Goal: Task Accomplishment & Management: Complete application form

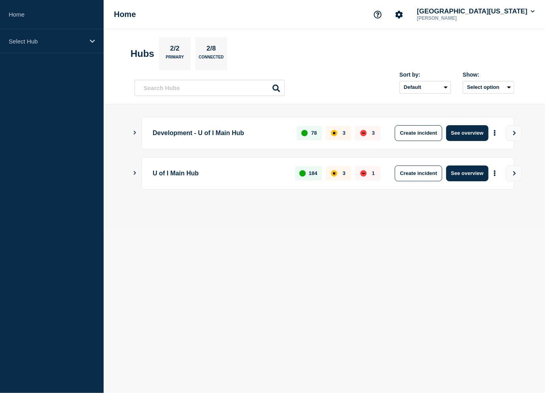
click at [249, 141] on div "Development - U of I Main Hub 78 3 3 Create incident See overview" at bounding box center [328, 133] width 373 height 32
click at [141, 133] on div "Development - U of I Main Hub 78 3 3 Create incident See overview" at bounding box center [324, 133] width 380 height 32
click at [134, 134] on icon "Show Connected Hubs" at bounding box center [135, 133] width 2 height 4
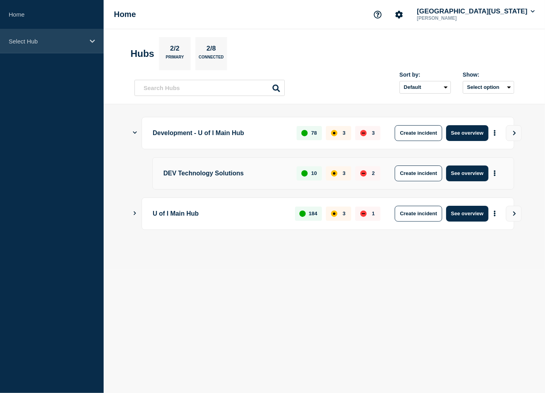
click at [25, 43] on p "Select Hub" at bounding box center [47, 41] width 76 height 7
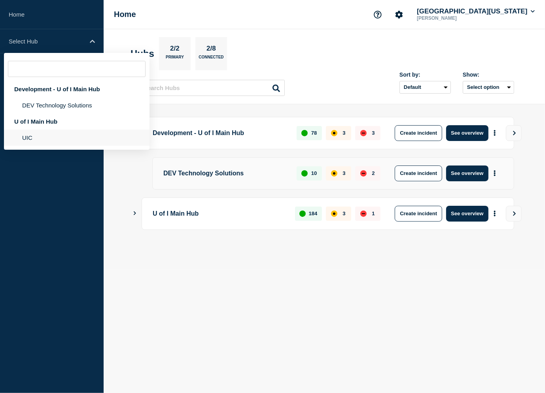
click at [30, 146] on li "UIC" at bounding box center [77, 138] width 146 height 16
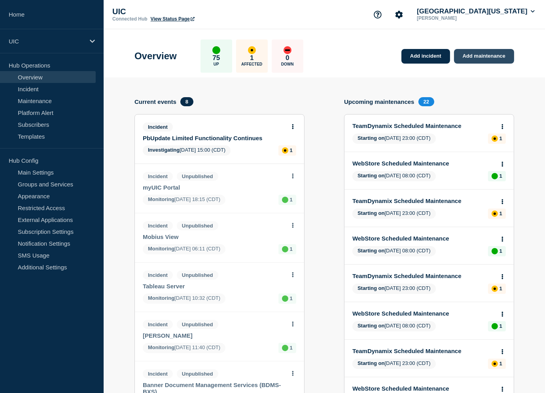
click at [478, 56] on link "Add maintenance" at bounding box center [484, 56] width 60 height 15
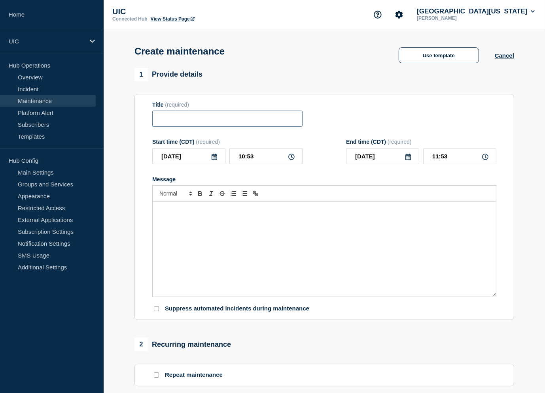
click at [194, 124] on input "Title" at bounding box center [227, 119] width 150 height 16
click at [454, 53] on button "Use template" at bounding box center [439, 55] width 80 height 16
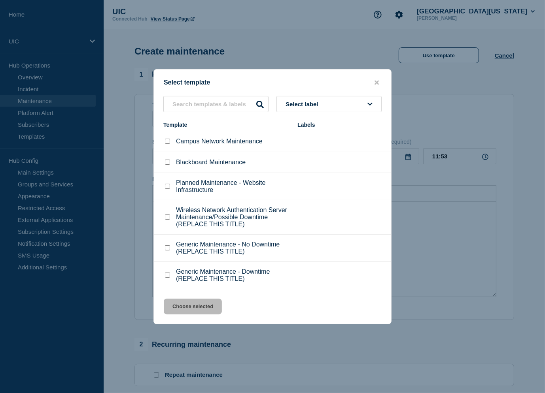
click at [192, 180] on p "Planned Maintenance - Website Infrastructure" at bounding box center [232, 187] width 113 height 14
click at [163, 219] on div at bounding box center [167, 218] width 8 height 8
click at [167, 218] on input "Wireless Network Authentication Server Maintenance/Possible Downtime (REPLACE T…" at bounding box center [167, 217] width 5 height 5
checkbox input "true"
click at [182, 315] on button "Choose selected" at bounding box center [193, 307] width 58 height 16
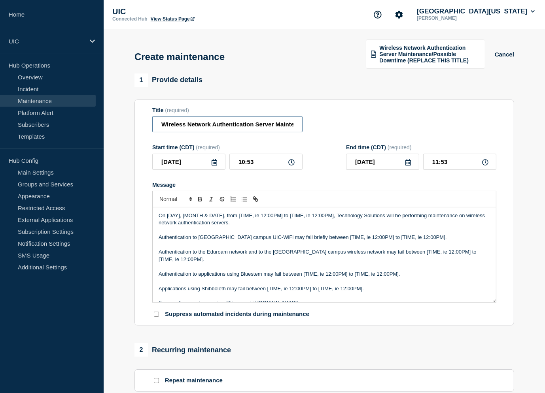
click at [222, 129] on input "Wireless Network Authentication Server Maintenance/Possible Downtime (REPLACE T…" at bounding box center [227, 124] width 150 height 16
type input "Wireless Network Authentication Server Maintenance/Possible Downtime"
click at [435, 53] on span "Wireless Network Authentication Server Maintenance/Possible Downtime (REPLACE T…" at bounding box center [429, 54] width 100 height 19
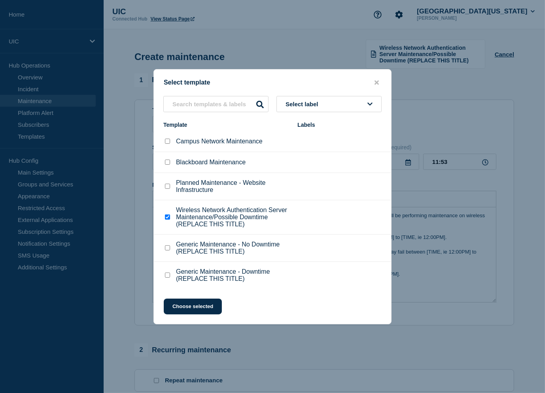
click at [208, 182] on p "Planned Maintenance - Website Infrastructure" at bounding box center [232, 187] width 113 height 14
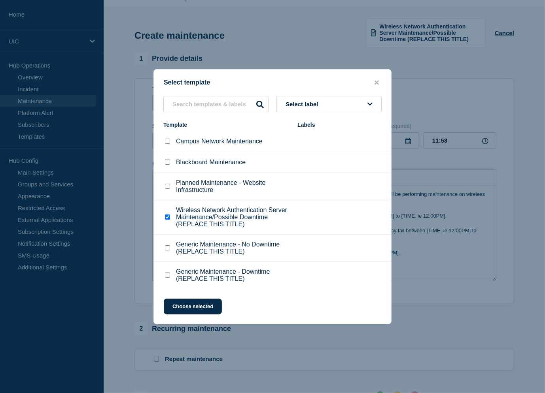
scroll to position [32, 0]
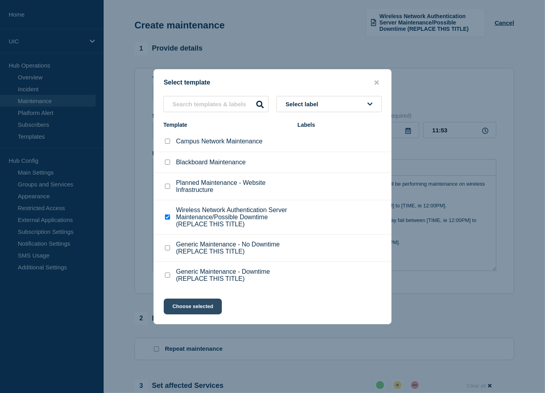
click at [184, 315] on button "Choose selected" at bounding box center [193, 307] width 58 height 16
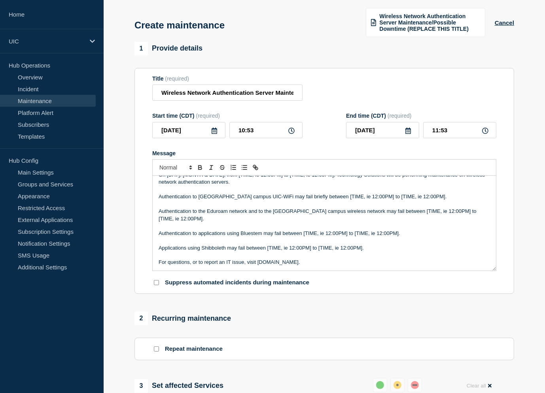
scroll to position [6, 0]
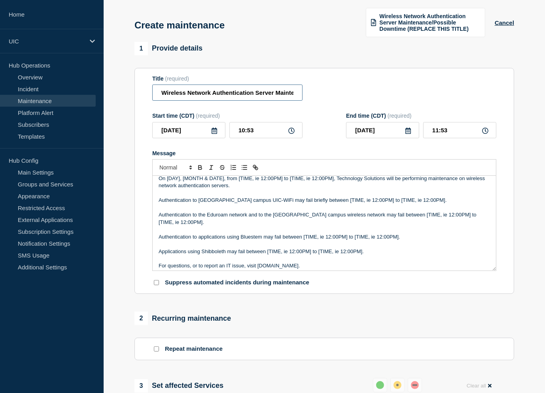
click at [241, 98] on input "Wireless Network Authentication Server Maintenance/Possible Downtime" at bounding box center [227, 93] width 150 height 16
click at [263, 98] on input "Wireless Network Authentication Server Maintenance/Possible Downtime" at bounding box center [227, 93] width 150 height 16
drag, startPoint x: 186, startPoint y: 98, endPoint x: 123, endPoint y: 96, distance: 62.9
click at [123, 97] on section "1 Provide details Title (required) Wireless Network Authentication Server Maint…" at bounding box center [324, 367] width 441 height 650
click at [449, 27] on span "Wireless Network Authentication Server Maintenance/Possible Downtime (REPLACE T…" at bounding box center [429, 22] width 100 height 19
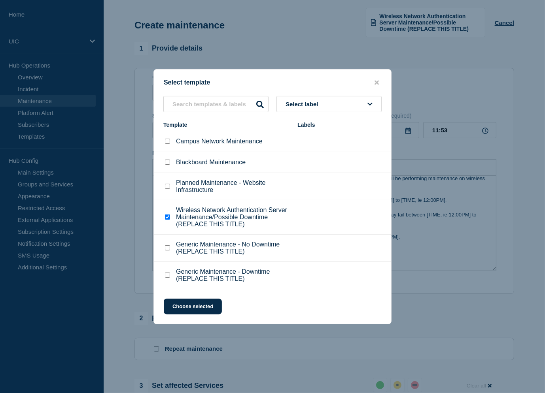
click at [189, 131] on li "Campus Network Maintenance" at bounding box center [272, 141] width 237 height 21
click at [187, 138] on p "Campus Network Maintenance" at bounding box center [219, 141] width 87 height 7
click at [167, 139] on input "Campus Network Maintenance checkbox" at bounding box center [167, 141] width 5 height 5
checkbox input "true"
checkbox input "false"
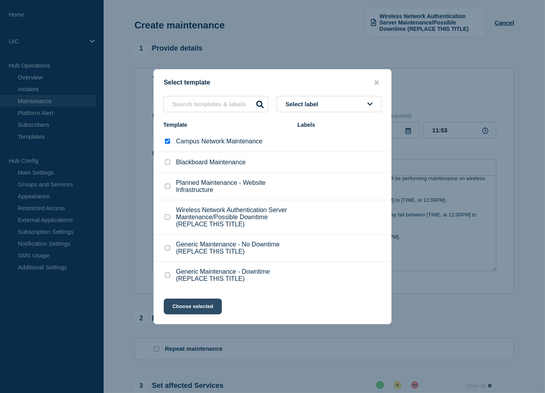
click at [176, 315] on button "Choose selected" at bounding box center [193, 307] width 58 height 16
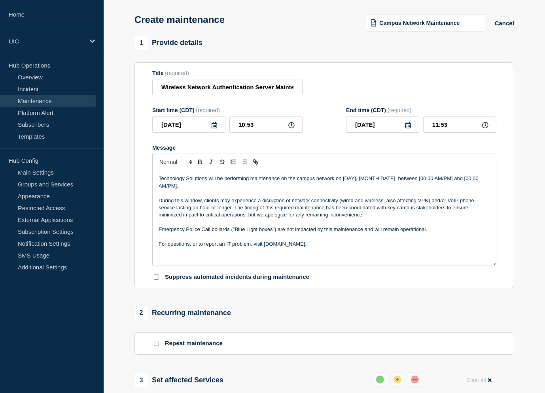
scroll to position [0, 0]
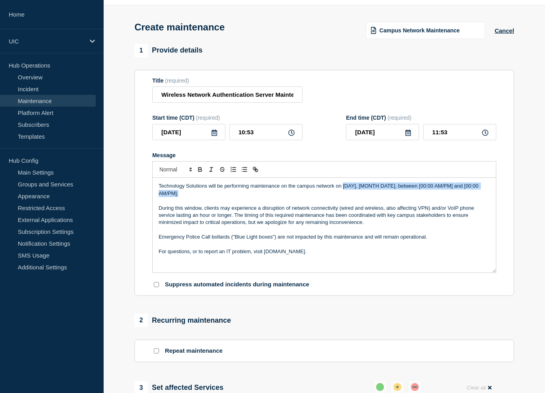
drag, startPoint x: 336, startPoint y: 202, endPoint x: 343, endPoint y: 196, distance: 9.5
click at [343, 196] on p "Technology Solutions will be performing maintenance on the campus network on [D…" at bounding box center [324, 190] width 331 height 15
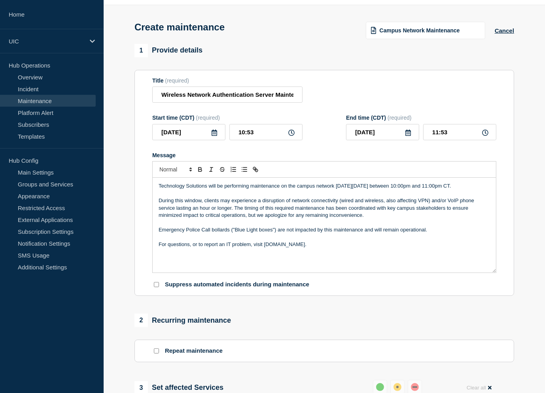
click at [347, 248] on p "For questions, or to report an IT problem, visit [DOMAIN_NAME]." at bounding box center [324, 244] width 331 height 7
click at [421, 190] on p "Technology Solutions will be performing maintenance on the campus network [DATE…" at bounding box center [324, 186] width 331 height 7
click at [442, 190] on p "Technology Solutions will be performing maintenance on the campus network [DATE…" at bounding box center [324, 186] width 331 height 7
click at [445, 190] on p "Technology Solutions will be performing maintenance on the campus network [DATE…" at bounding box center [324, 186] width 331 height 7
click at [477, 190] on p "Technology Solutions will be performing maintenance on the campus network [DATE…" at bounding box center [324, 186] width 331 height 7
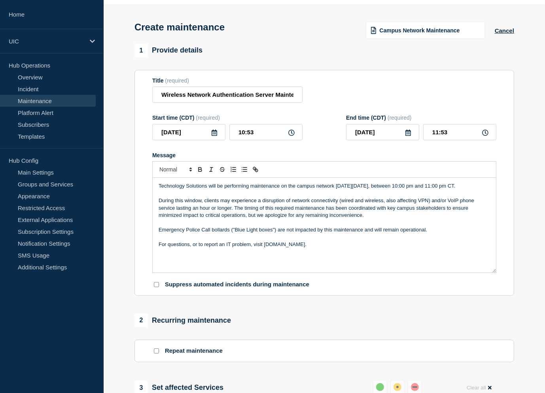
click at [167, 217] on p "During this window, clients may experience a disruption of network connectivity…" at bounding box center [324, 208] width 331 height 22
click at [256, 216] on p "During this window, clients may experience a disruption of network connectivity…" at bounding box center [324, 208] width 331 height 22
click at [339, 217] on p "During this window, clients may experience a disruption of network connectivity…" at bounding box center [324, 208] width 331 height 22
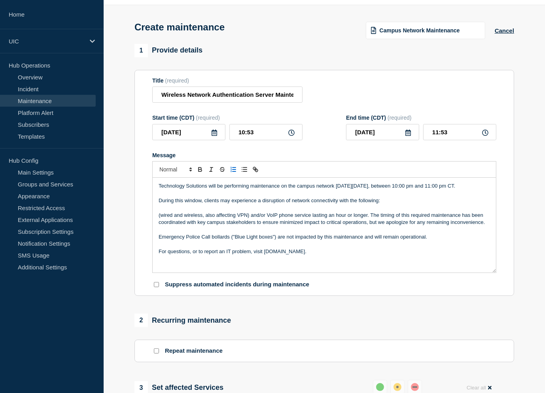
click at [236, 170] on line "Toggle ordered list" at bounding box center [234, 170] width 3 height 0
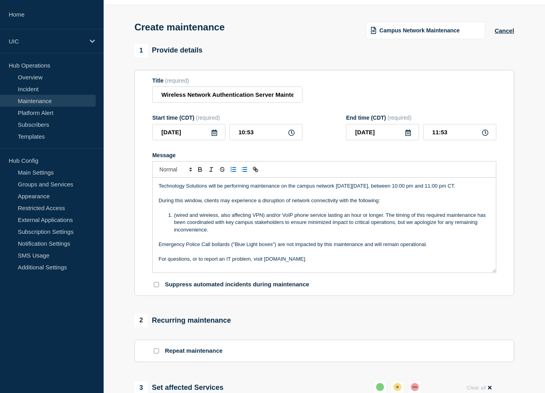
click at [242, 173] on icon "Toggle bulleted list" at bounding box center [244, 169] width 7 height 7
click at [269, 233] on li "Wired and wireless, also affecting VPN) and/or VoIP phone service lasting an ho…" at bounding box center [328, 223] width 324 height 22
drag, startPoint x: 282, startPoint y: 232, endPoint x: 269, endPoint y: 232, distance: 13.0
click at [269, 232] on li "Wired and wireless, also affecting VPN) and/or VoIP phone service lasting an ho…" at bounding box center [328, 223] width 324 height 22
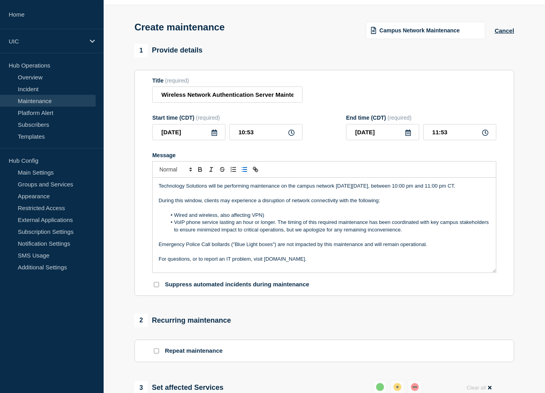
click at [275, 234] on li "VoIP phone service lasting an hour or longer. The timing of this required maint…" at bounding box center [328, 226] width 324 height 15
click at [279, 234] on li "VoIP phone service lasting an hour or longer. The timing of this required maint…" at bounding box center [328, 226] width 324 height 15
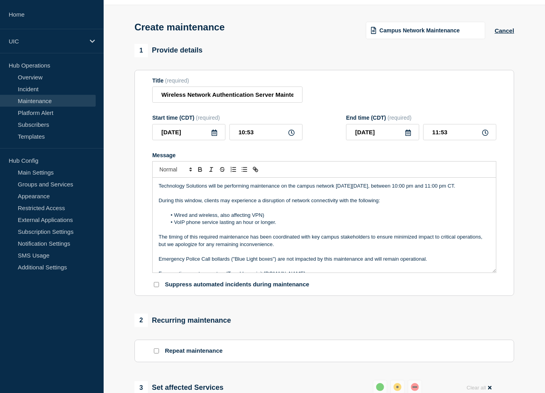
drag, startPoint x: 282, startPoint y: 237, endPoint x: 218, endPoint y: 238, distance: 64.1
click at [218, 226] on li "VoIP phone service lasting an hour or longer." at bounding box center [328, 222] width 324 height 7
drag, startPoint x: 219, startPoint y: 232, endPoint x: 252, endPoint y: 233, distance: 33.2
click at [252, 219] on li "Wired and wireless, also affecting VPN)" at bounding box center [328, 215] width 324 height 7
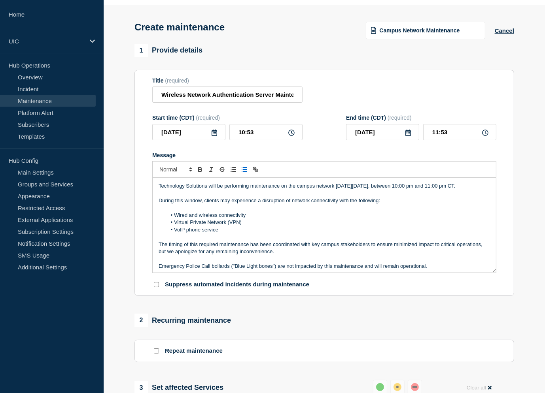
click at [189, 234] on li "VoIP phone service" at bounding box center [328, 230] width 324 height 7
click at [205, 234] on li "VoIP Phone service" at bounding box center [328, 230] width 324 height 7
click at [221, 219] on li "Wired and wireless connectivity" at bounding box center [328, 215] width 324 height 7
click at [203, 219] on li "Wired and wireless Connectivity" at bounding box center [328, 215] width 324 height 7
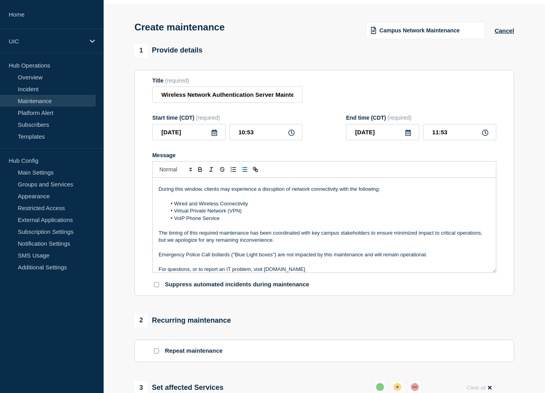
scroll to position [12, 0]
click at [221, 207] on li "Wired and wireless Connectivity" at bounding box center [328, 203] width 324 height 7
click at [189, 222] on li "VoIP Phone Service" at bounding box center [328, 218] width 324 height 7
click at [204, 222] on li "VoIP phone Service" at bounding box center [328, 218] width 324 height 7
click at [408, 244] on p "The timing of this required maintenance has been coordinated with key campus st…" at bounding box center [324, 236] width 331 height 15
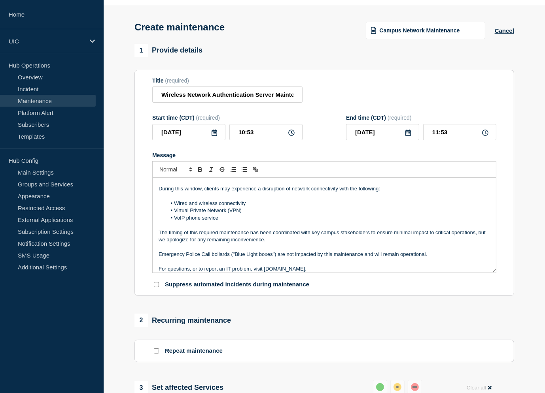
click at [384, 244] on p "The timing of this required maintenance has been coordinated with key campus st…" at bounding box center [324, 236] width 331 height 15
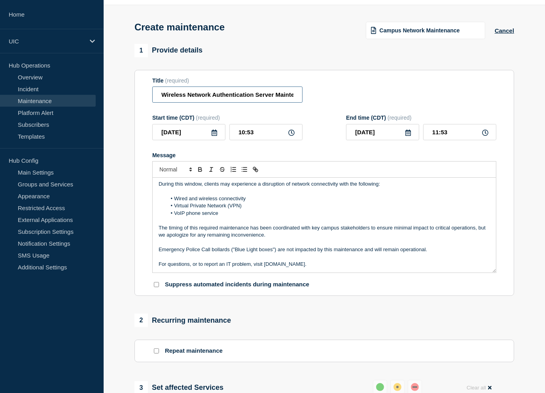
click at [272, 98] on input "Wireless Network Authentication Server Maintenance/Possible Downtime" at bounding box center [227, 95] width 150 height 16
click at [217, 97] on input "Campus Network Maintenace - Service Disruption" at bounding box center [227, 95] width 150 height 16
click at [221, 98] on input "Campus Network Maintenace - Service Disruption" at bounding box center [227, 95] width 150 height 16
click at [232, 99] on input "Campus Network Maintenace - Service Disruption" at bounding box center [227, 95] width 150 height 16
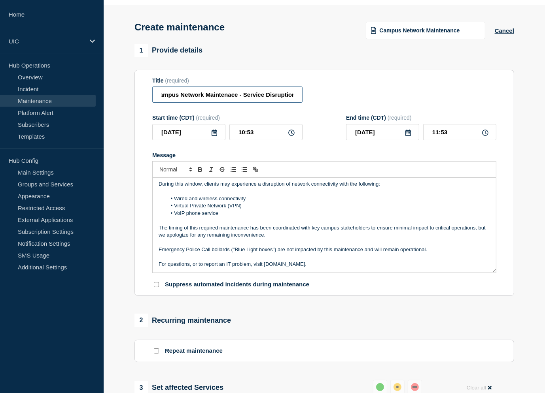
click at [226, 99] on input "Campus Network Maintenace - Service Disruption" at bounding box center [227, 95] width 150 height 16
click at [231, 100] on input "Campus Network Maintenace - Service Disruption" at bounding box center [227, 95] width 150 height 16
click at [256, 102] on input "Campus Network Maintenance - Service Disruption" at bounding box center [227, 95] width 150 height 16
type input "Campus Network Maintenance - Service Disruption"
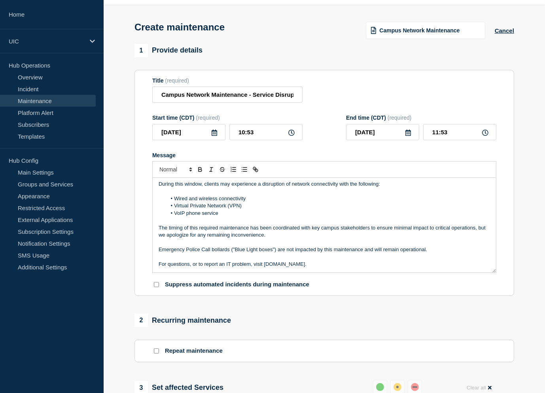
click at [272, 210] on li "Virtual Private Network (VPN)" at bounding box center [328, 205] width 324 height 7
click at [376, 188] on p "During this window, clients may experience a disruption of network connectivity…" at bounding box center [324, 184] width 331 height 7
click at [213, 236] on p "The timing of this required maintenance has been coordinated with key campus st…" at bounding box center [324, 232] width 331 height 15
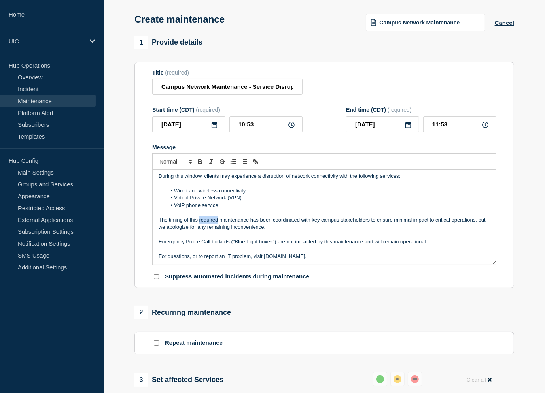
scroll to position [33, 0]
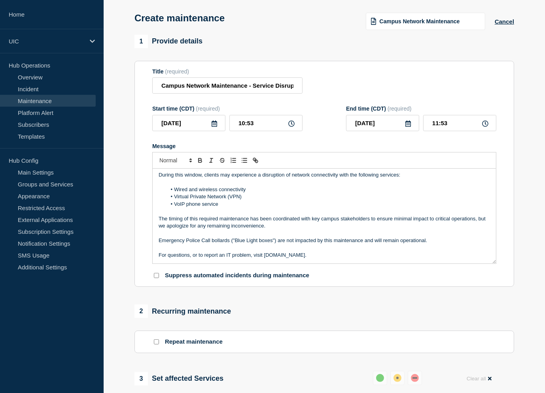
click at [176, 259] on p "For questions, or to report an IT problem, visit [DOMAIN_NAME]." at bounding box center [324, 255] width 331 height 7
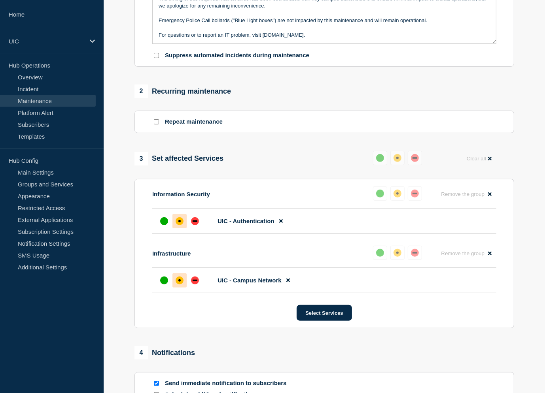
scroll to position [266, 0]
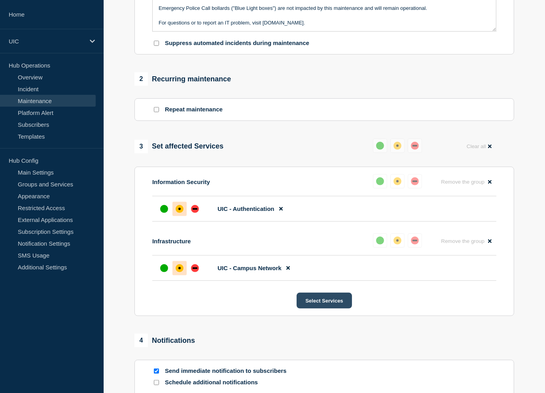
click at [333, 309] on button "Select Services" at bounding box center [324, 301] width 55 height 16
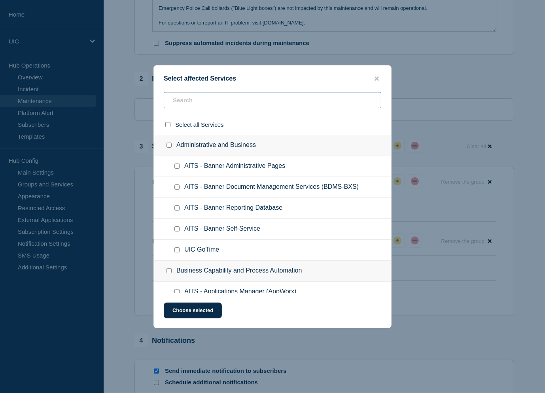
click at [217, 106] on input "text" at bounding box center [272, 100] width 217 height 16
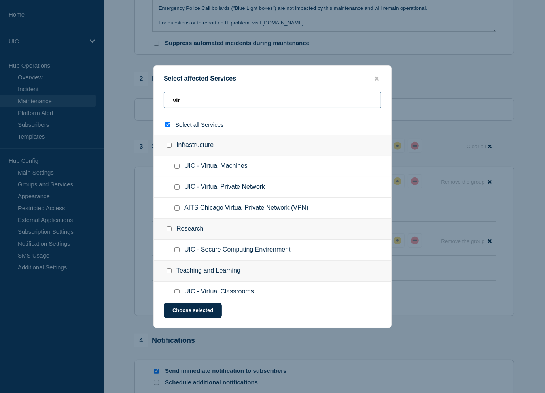
type input "viru"
checkbox input "true"
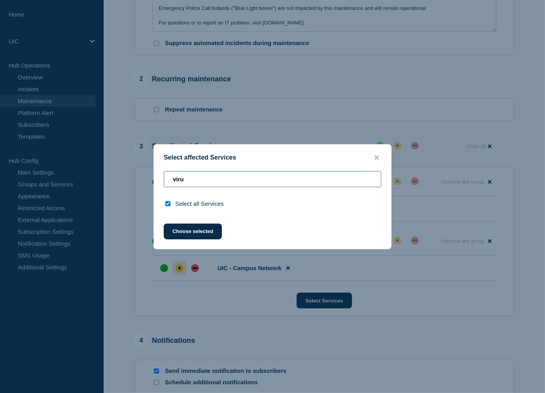
type input "vir"
checkbox input "false"
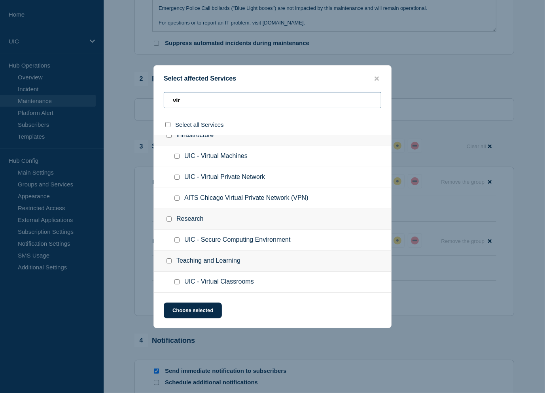
scroll to position [15, 0]
type input "vir"
click at [226, 179] on span "UIC - Virtual Private Network" at bounding box center [224, 178] width 81 height 8
click at [180, 175] on div at bounding box center [178, 178] width 11 height 8
click at [176, 175] on input "UIC - Virtual Private Network checkbox" at bounding box center [176, 177] width 5 height 5
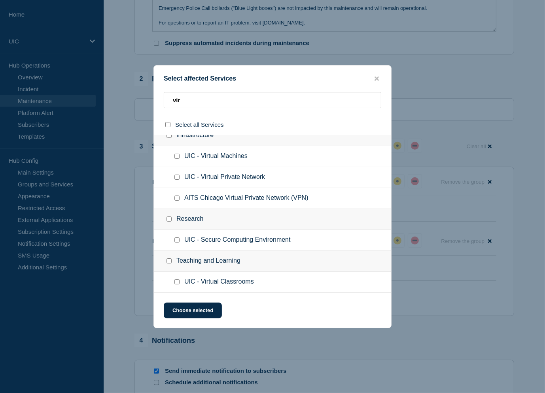
checkbox input "true"
click at [188, 313] on button "Choose selected" at bounding box center [193, 311] width 58 height 16
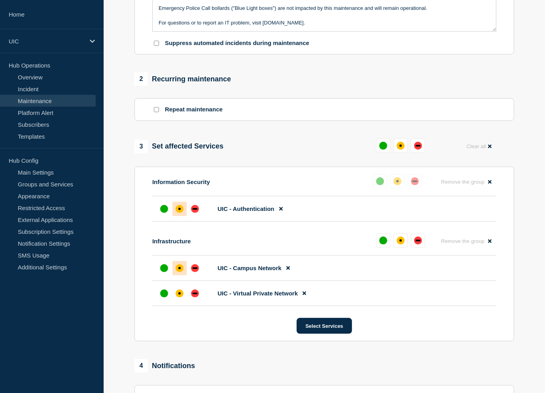
click at [178, 303] on li "UIC - Virtual Private Network" at bounding box center [324, 293] width 344 height 25
click at [179, 295] on div "affected" at bounding box center [179, 294] width 2 height 2
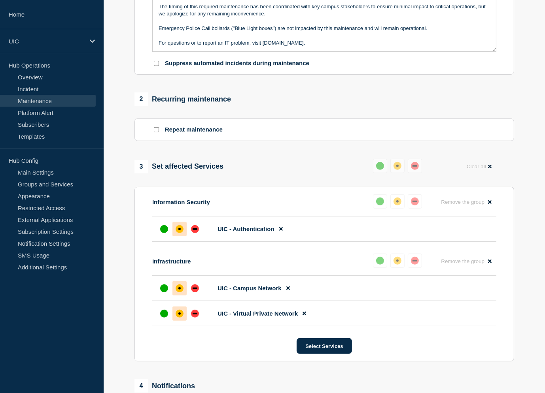
scroll to position [210, 0]
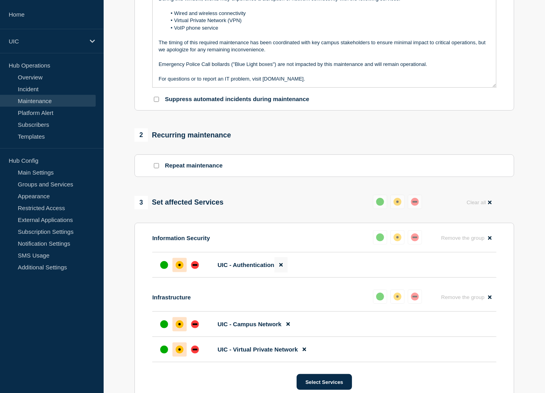
click at [283, 273] on button at bounding box center [280, 264] width 13 height 15
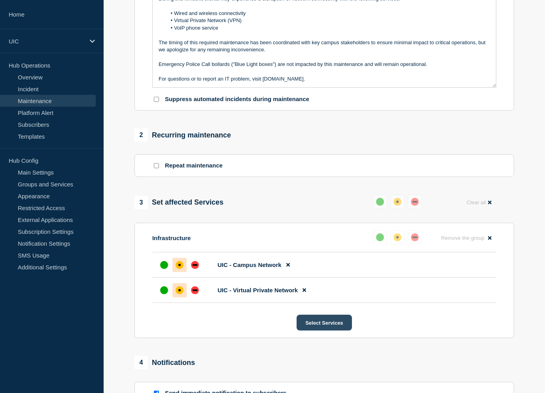
click at [299, 331] on button "Select Services" at bounding box center [324, 323] width 55 height 16
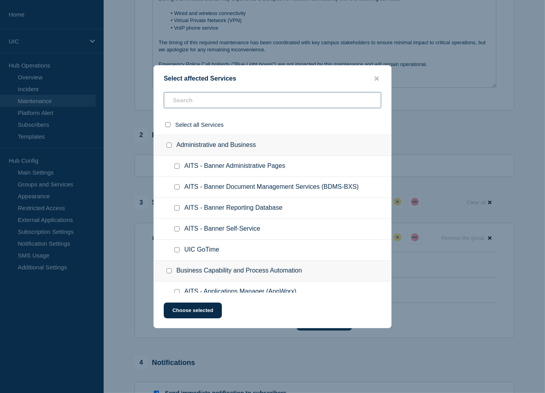
click at [221, 97] on input "text" at bounding box center [272, 100] width 217 height 16
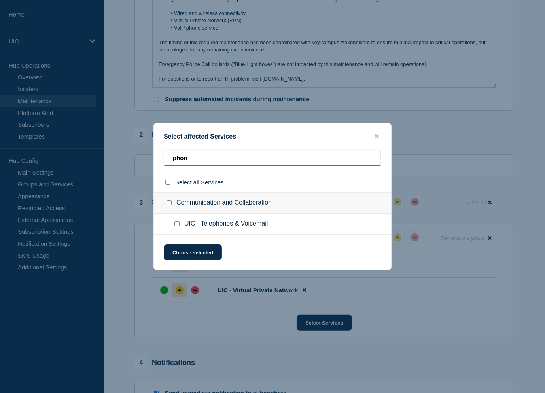
type input "phon"
click at [218, 224] on span "UIC - Telephones & Voicemail" at bounding box center [225, 224] width 83 height 8
click at [175, 223] on div at bounding box center [178, 224] width 11 height 8
click at [175, 227] on input "UIC - Telephones & Voicemail checkbox" at bounding box center [176, 223] width 5 height 5
checkbox input "true"
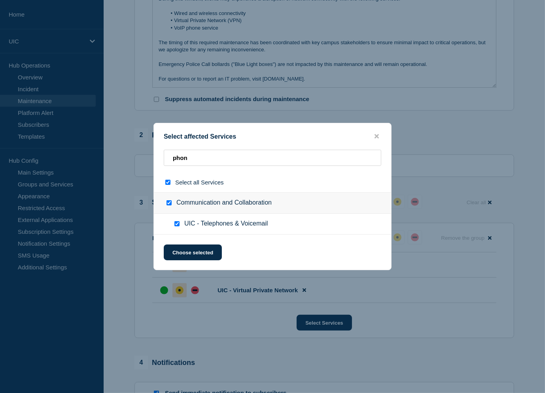
checkbox input "true"
click at [189, 253] on button "Choose selected" at bounding box center [193, 253] width 58 height 16
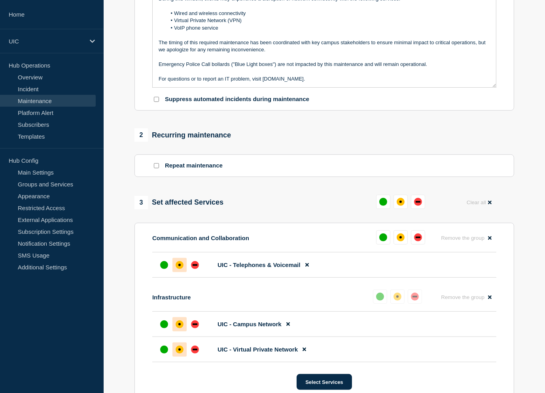
click at [183, 269] on div "affected" at bounding box center [180, 265] width 8 height 8
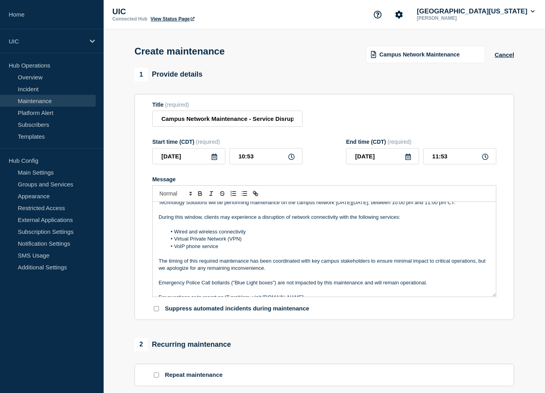
scroll to position [0, 0]
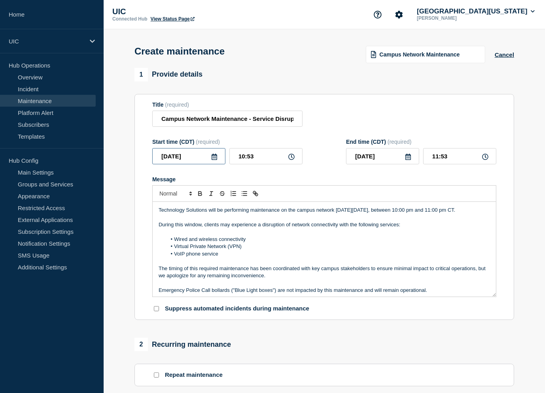
click at [192, 165] on input "[DATE]" at bounding box center [188, 156] width 73 height 16
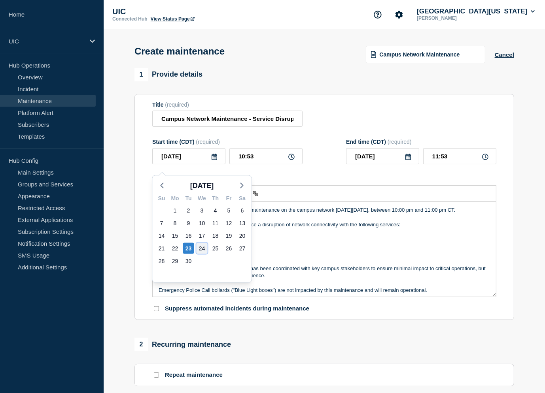
click at [204, 249] on div "24" at bounding box center [202, 248] width 11 height 11
type input "[DATE]"
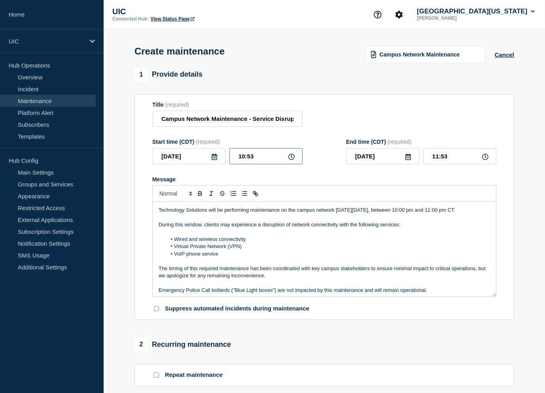
click at [246, 165] on input "10:53" at bounding box center [265, 156] width 73 height 16
click at [244, 164] on input "10:53" at bounding box center [265, 156] width 73 height 16
type input "18:53"
type input "19:53"
type input "18:03"
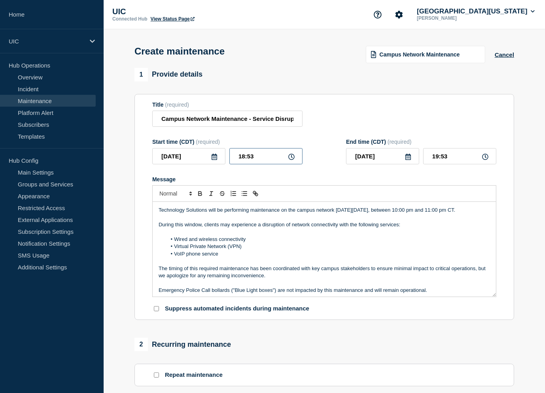
type input "19:03"
type input "18:00"
type input "19:00"
click at [244, 160] on input "18:00" at bounding box center [265, 156] width 73 height 16
type input "22:00"
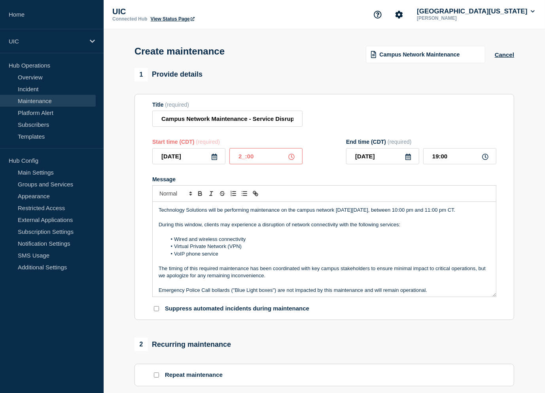
type input "23:00"
click at [246, 214] on p "Technology Solutions will be performing maintenance on the campus network [DATE…" at bounding box center [324, 210] width 331 height 7
click at [192, 229] on p "During this window, clients may experience a disruption of network connectivity…" at bounding box center [324, 224] width 331 height 7
click at [302, 229] on p "During this maintenance, clients may experience a disruption of network connect…" at bounding box center [324, 224] width 331 height 7
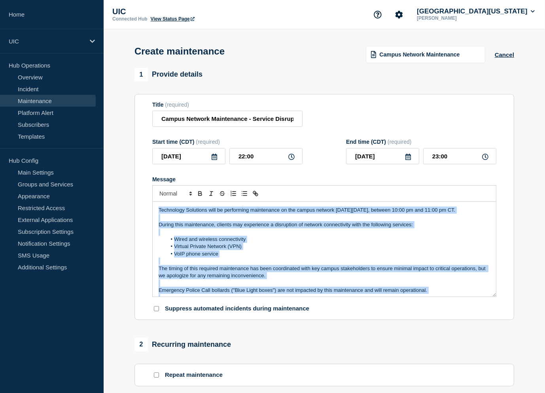
copy div "Technology Solutions will be performing maintenance on the campus network [DATE…"
click at [189, 229] on p "During this maintenance, clients may experience a disruption of network connect…" at bounding box center [324, 224] width 331 height 7
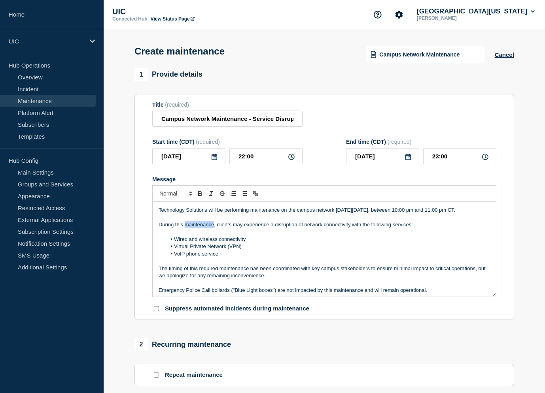
click at [189, 229] on p "During this maintenance, clients may experience a disruption of network connect…" at bounding box center [324, 224] width 331 height 7
drag, startPoint x: 279, startPoint y: 241, endPoint x: 331, endPoint y: 240, distance: 52.2
click at [331, 229] on p "During this time, clients may experience a disruption of network connectivity w…" at bounding box center [324, 224] width 331 height 7
drag, startPoint x: 291, startPoint y: 240, endPoint x: 338, endPoint y: 240, distance: 47.5
click at [338, 229] on p "During this time, clients may experience a disruption with the following servic…" at bounding box center [324, 224] width 331 height 7
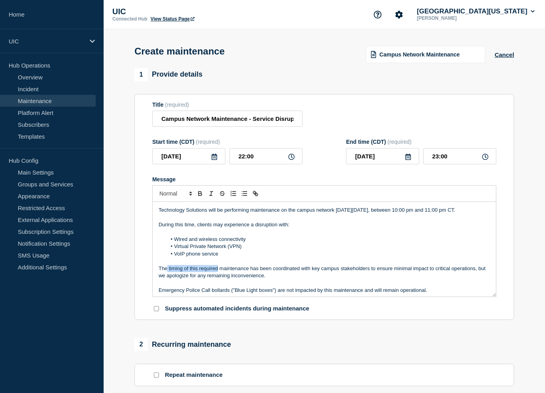
drag, startPoint x: 218, startPoint y: 284, endPoint x: 167, endPoint y: 284, distance: 50.6
click at [167, 280] on p "The timing of this required maintenance has been coordinated with key campus st…" at bounding box center [324, 272] width 331 height 15
click at [200, 280] on p "This maintenance has been coordinated with key campus stakeholders to ensure mi…" at bounding box center [324, 272] width 331 height 15
click at [448, 280] on p "This maintenance window has been coordinated with key campus stakeholders to en…" at bounding box center [324, 272] width 331 height 15
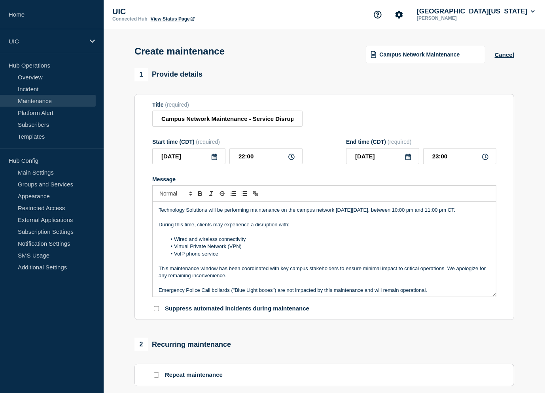
click at [347, 280] on p "This maintenance window has been coordinated with key campus stakeholders to en…" at bounding box center [324, 272] width 331 height 15
click at [183, 280] on p "This maintenance window has been coordinated with key campus stakeholders to en…" at bounding box center [324, 272] width 331 height 15
click at [408, 214] on p "Technology Solutions will be performing maintenance on the campus network [DATE…" at bounding box center [324, 210] width 331 height 7
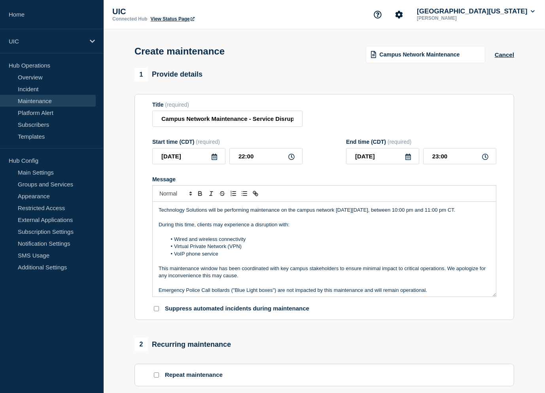
click at [254, 229] on p "During this time, clients may experience a disruption with:" at bounding box center [324, 224] width 331 height 7
click at [254, 123] on input "Campus Network Maintenance - Service Disruption" at bounding box center [227, 119] width 150 height 16
click at [199, 161] on input "[DATE]" at bounding box center [188, 156] width 73 height 16
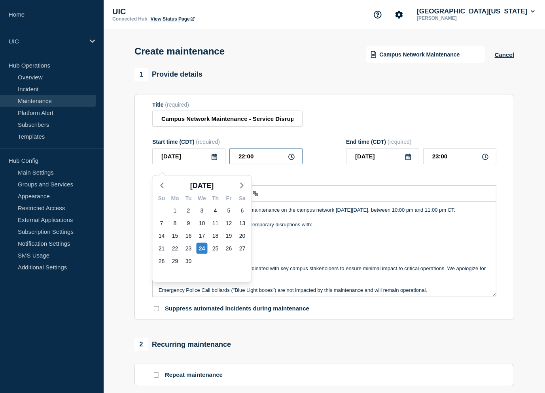
click at [258, 162] on input "22:00" at bounding box center [265, 156] width 73 height 16
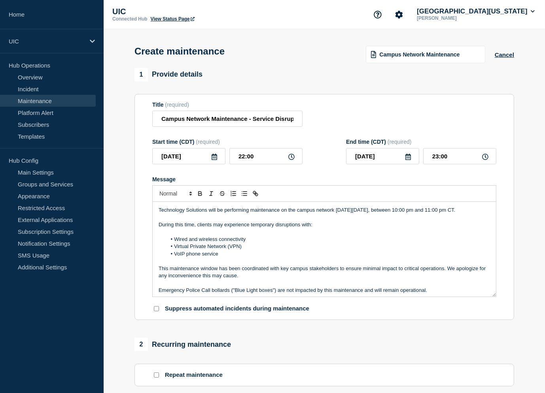
click at [299, 229] on p "During this time, clients may experience temporary disruptions with:" at bounding box center [324, 224] width 331 height 7
click at [255, 250] on li "Virtual Private Network (VPN)" at bounding box center [328, 246] width 324 height 7
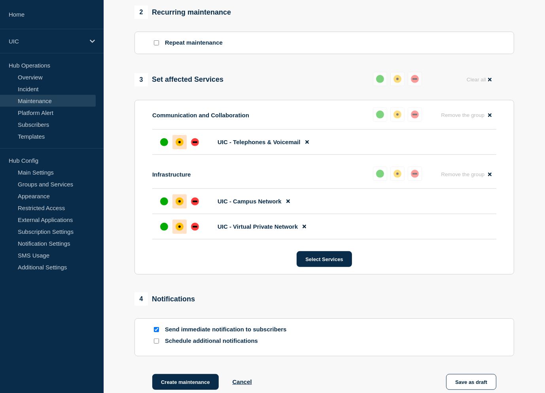
scroll to position [374, 0]
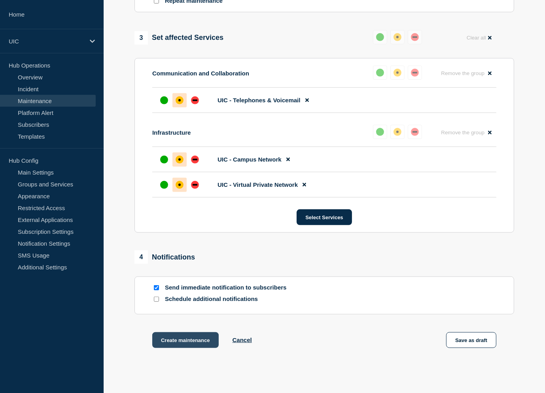
click at [197, 348] on button "Create maintenance" at bounding box center [185, 341] width 66 height 16
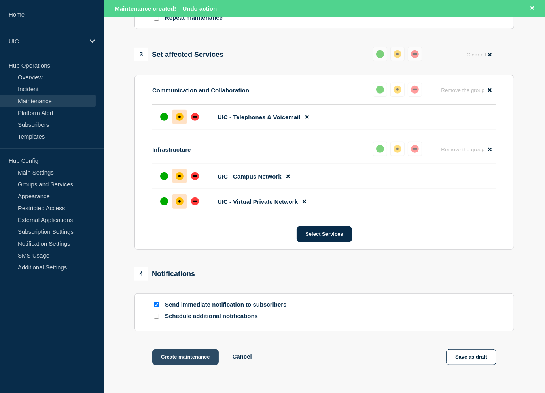
scroll to position [391, 0]
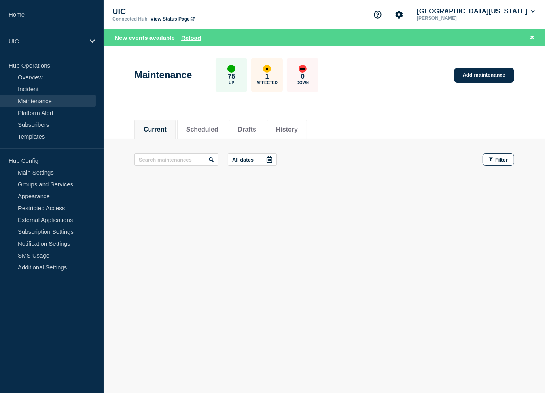
click at [32, 98] on link "Maintenance" at bounding box center [48, 101] width 96 height 12
click at [32, 102] on link "Maintenance" at bounding box center [48, 101] width 96 height 12
click at [214, 127] on button "Scheduled" at bounding box center [202, 129] width 32 height 7
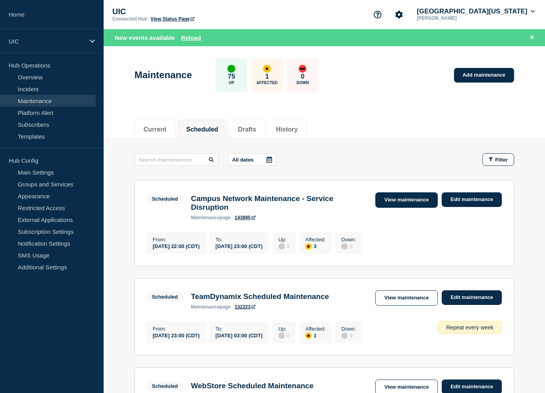
click at [401, 193] on link "View maintenance" at bounding box center [406, 200] width 62 height 15
